Goal: Transaction & Acquisition: Subscribe to service/newsletter

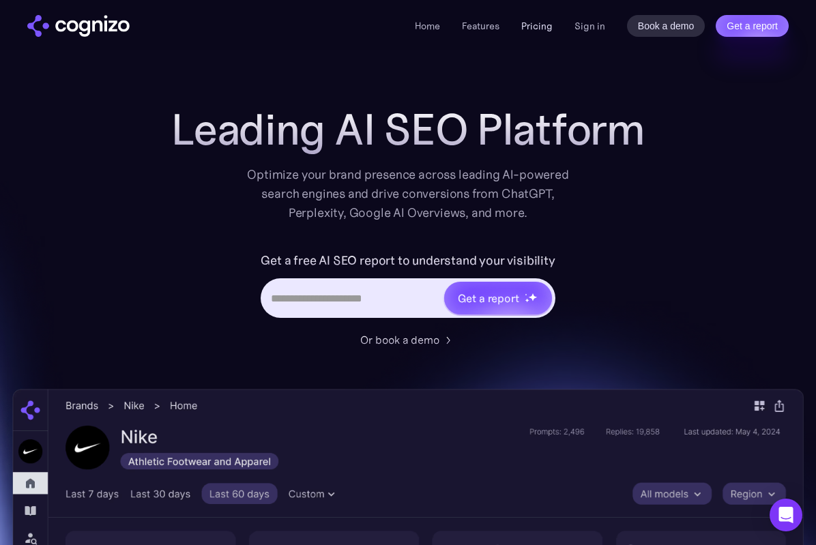
click at [525, 23] on link "Pricing" at bounding box center [536, 26] width 31 height 12
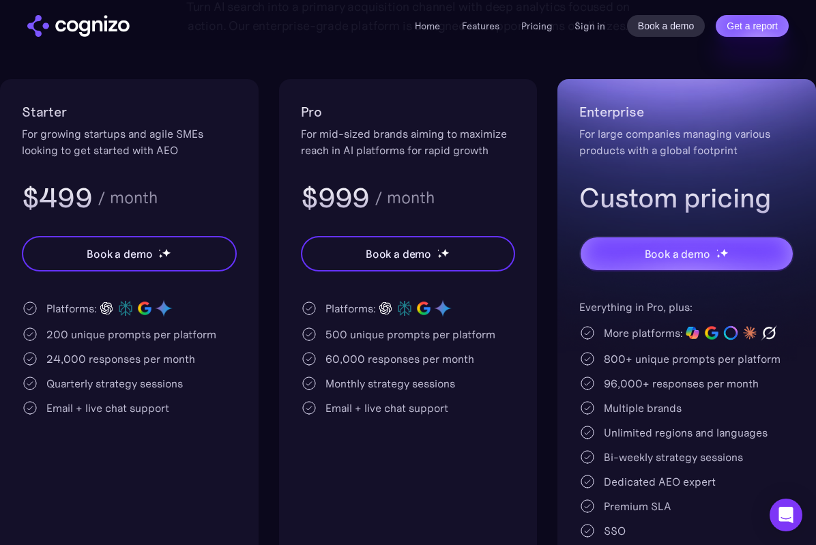
scroll to position [180, 0]
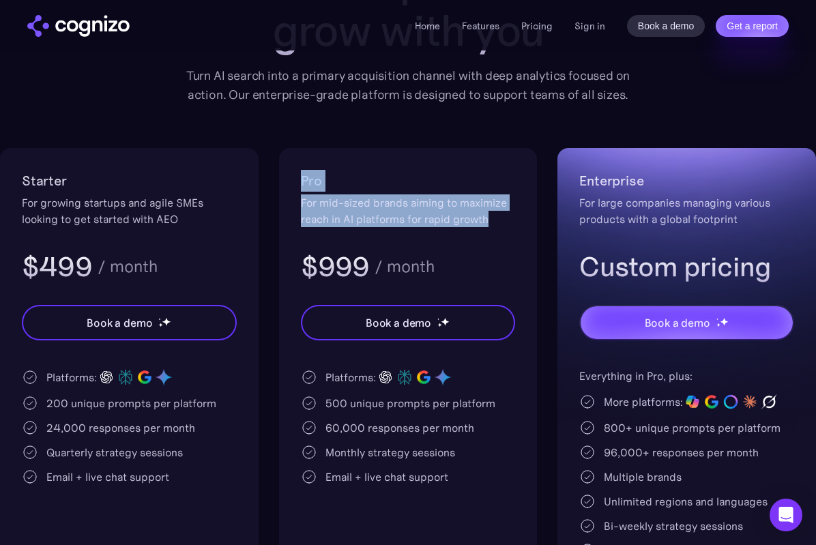
drag, startPoint x: 502, startPoint y: 222, endPoint x: 275, endPoint y: 173, distance: 231.9
click at [275, 173] on div "Starter For growing startups and agile SMEs looking to get started with AEO $49…" at bounding box center [408, 398] width 816 height 501
